Goal: Task Accomplishment & Management: Manage account settings

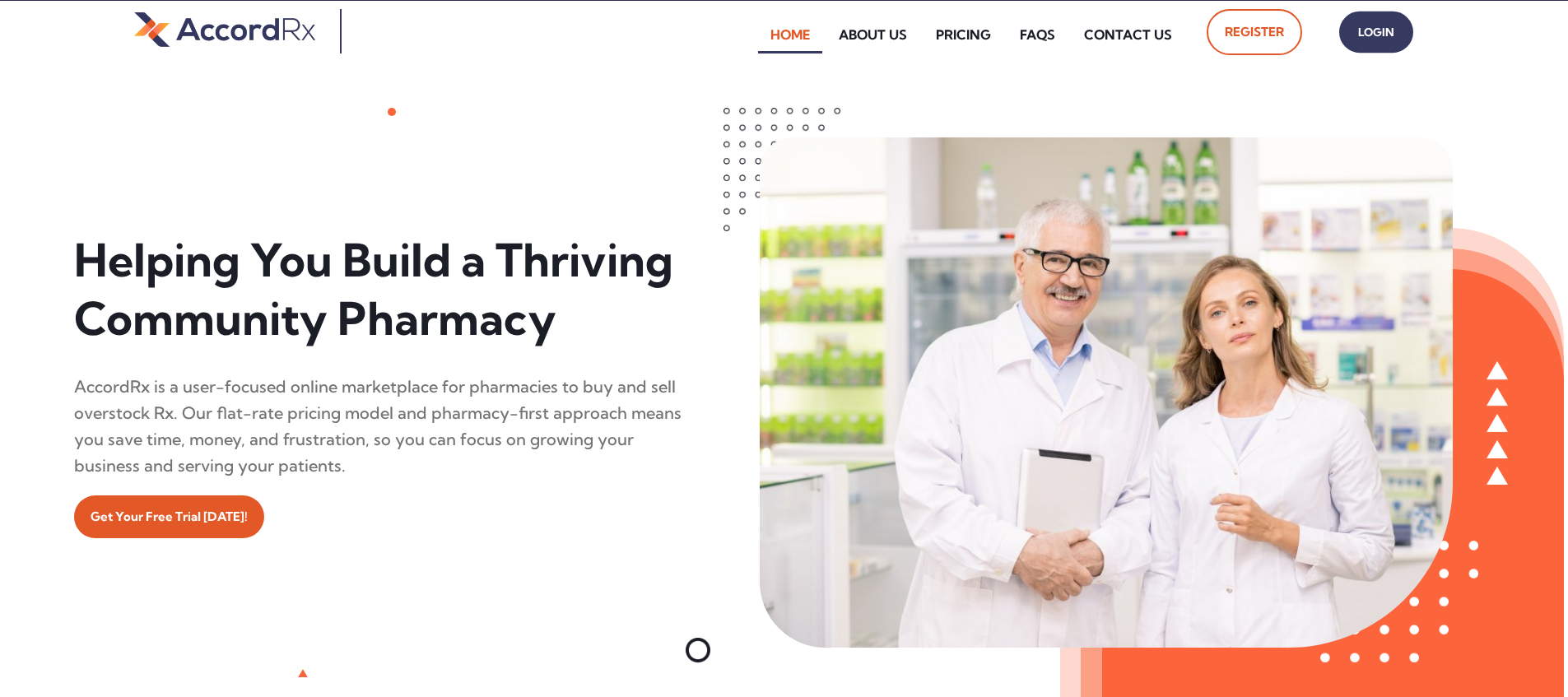
click at [751, 39] on span "Login" at bounding box center [1377, 32] width 41 height 24
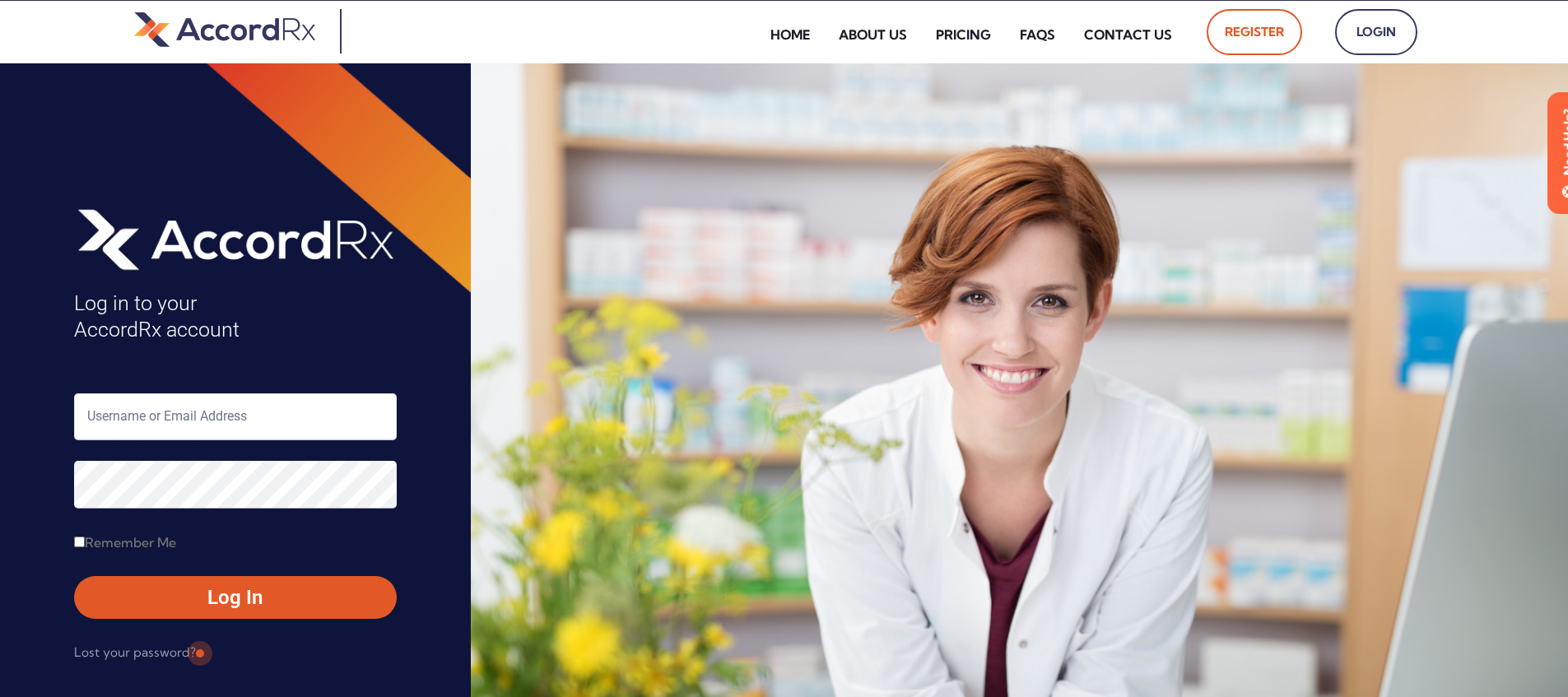
click at [142, 413] on input "text" at bounding box center [236, 416] width 323 height 47
type input "ARX-[PERSON_NAME]"
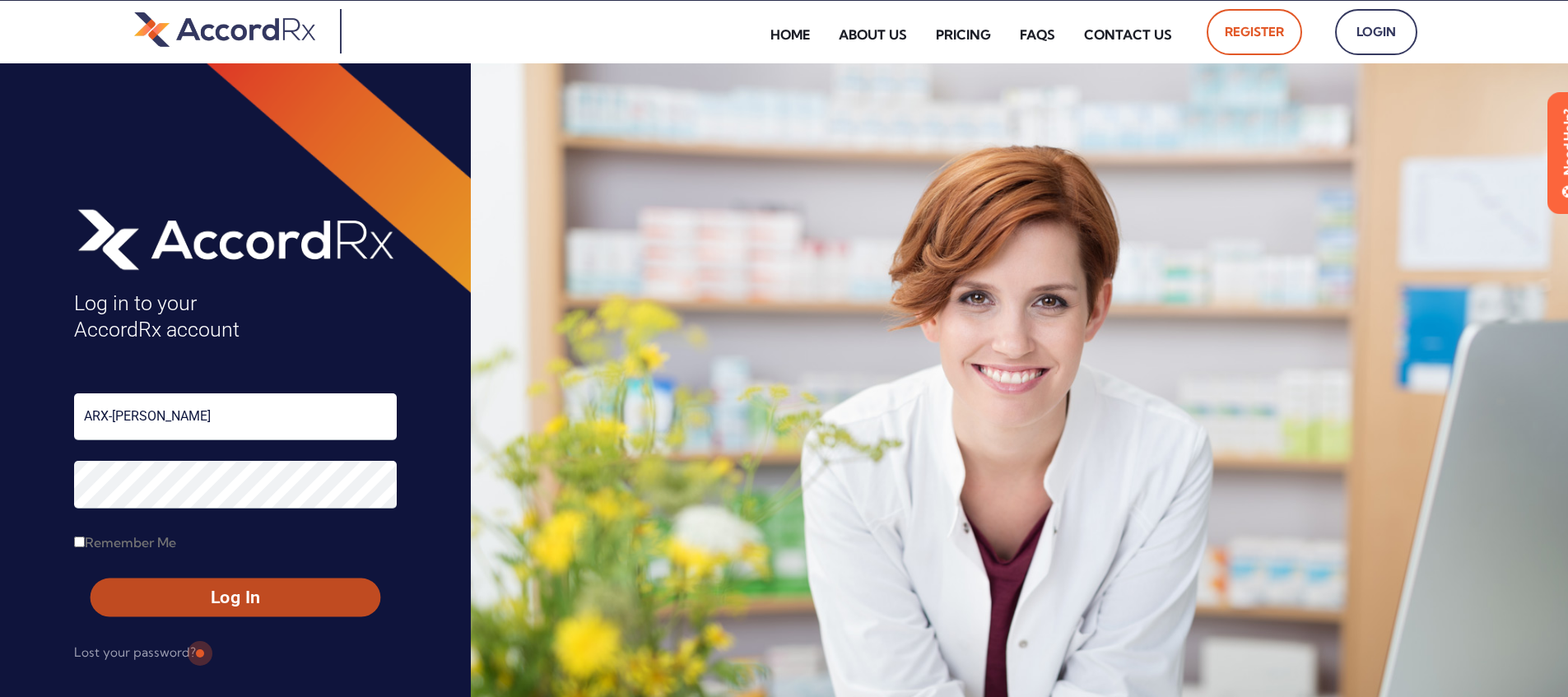
click at [197, 591] on span "Log In" at bounding box center [235, 597] width 260 height 24
